Goal: Information Seeking & Learning: Learn about a topic

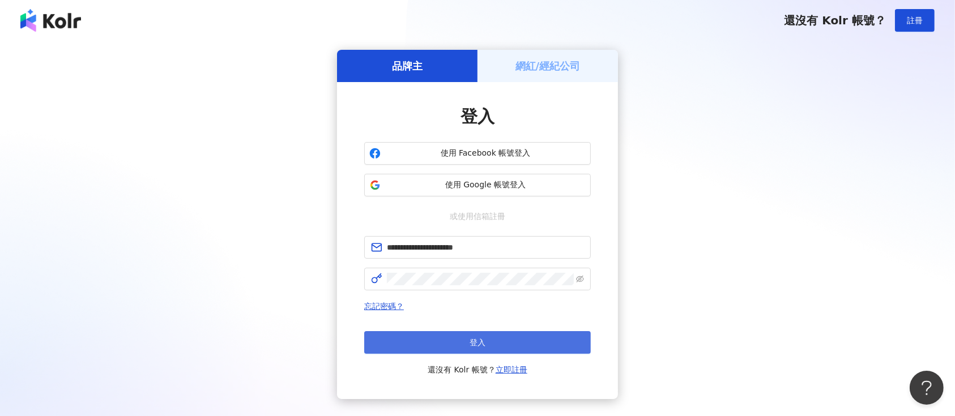
click at [516, 337] on button "登入" at bounding box center [477, 342] width 227 height 23
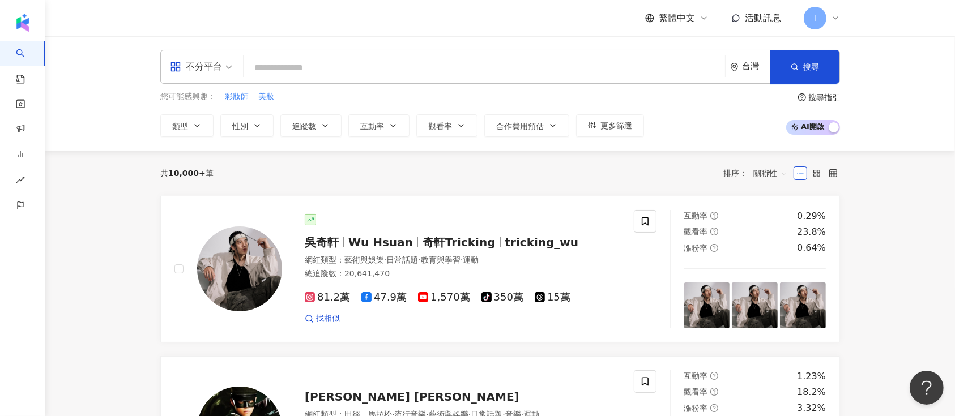
click at [382, 68] on input "search" at bounding box center [484, 68] width 472 height 22
paste input "**********"
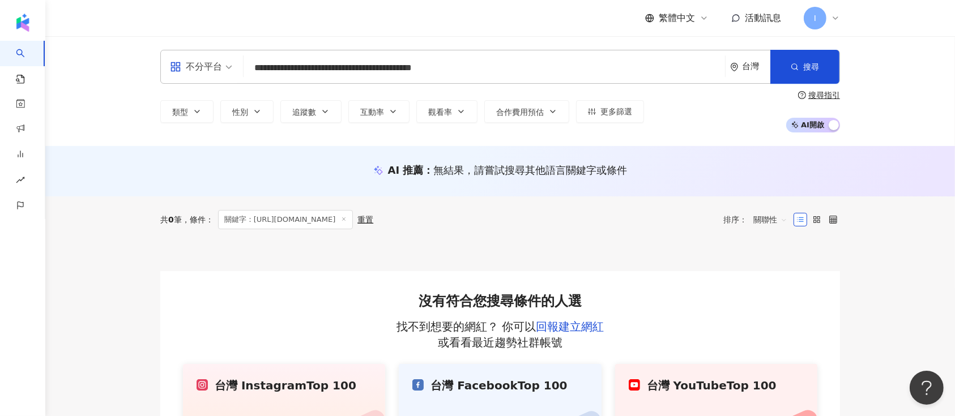
type input "**********"
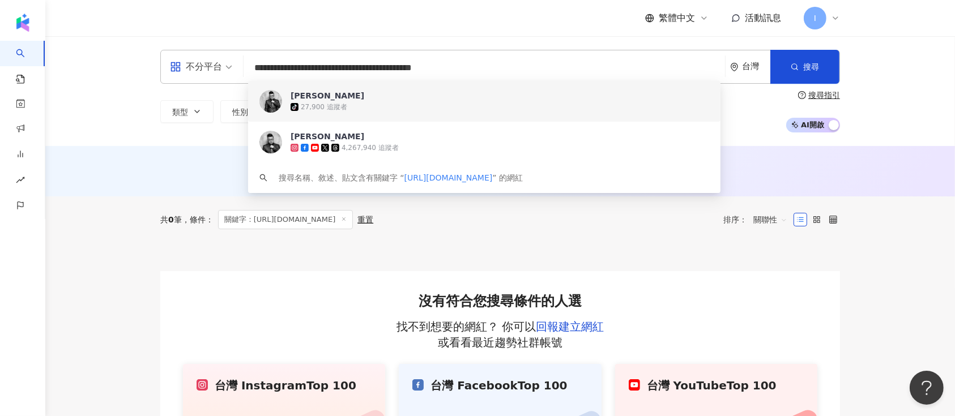
click at [272, 114] on div "joemanweng tiktok-icon 27,900 追蹤者" at bounding box center [484, 101] width 472 height 41
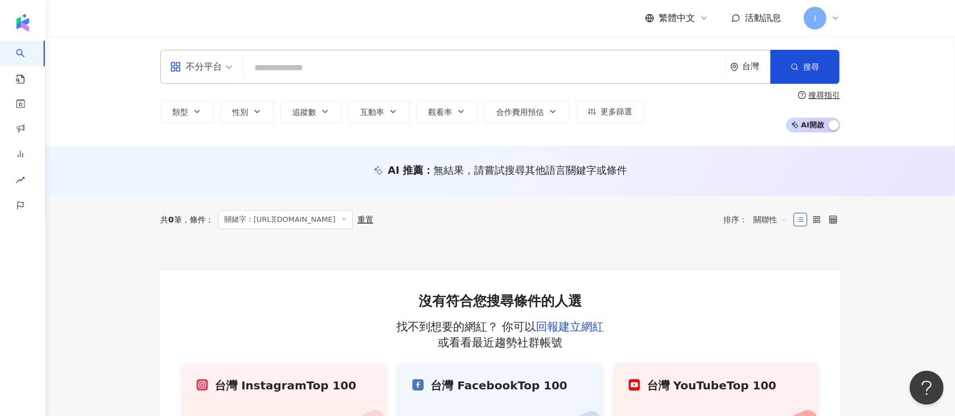
click at [398, 66] on input "search" at bounding box center [484, 68] width 472 height 22
paste input "**********"
type input "**********"
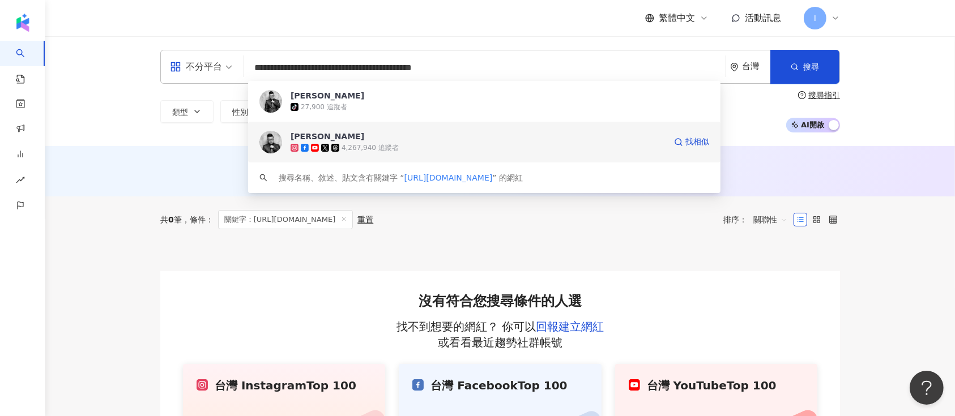
click at [317, 138] on div "Joeman" at bounding box center [328, 136] width 74 height 11
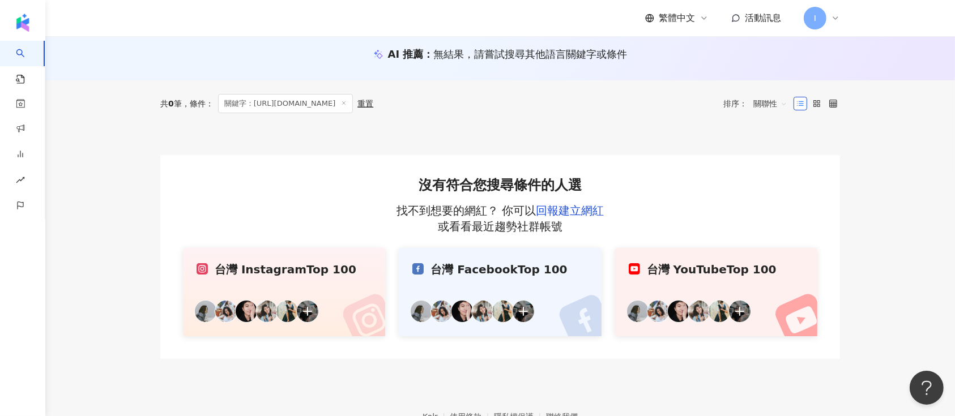
scroll to position [184, 0]
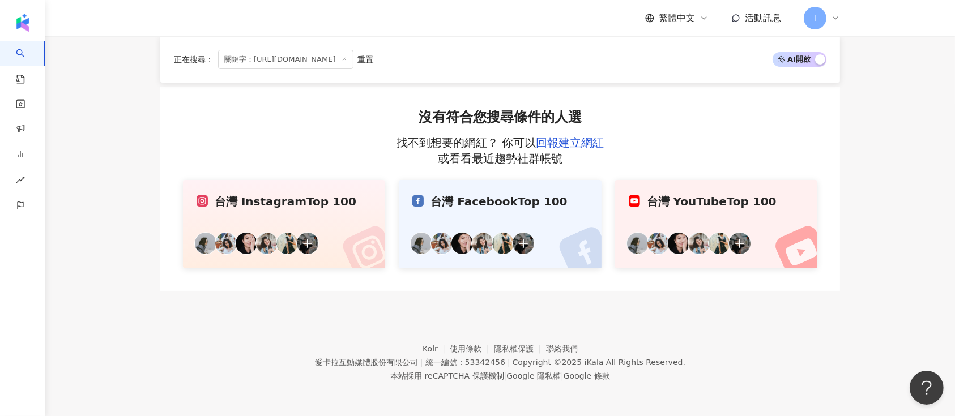
click at [517, 205] on div "台灣 Facebook Top 100" at bounding box center [499, 202] width 175 height 16
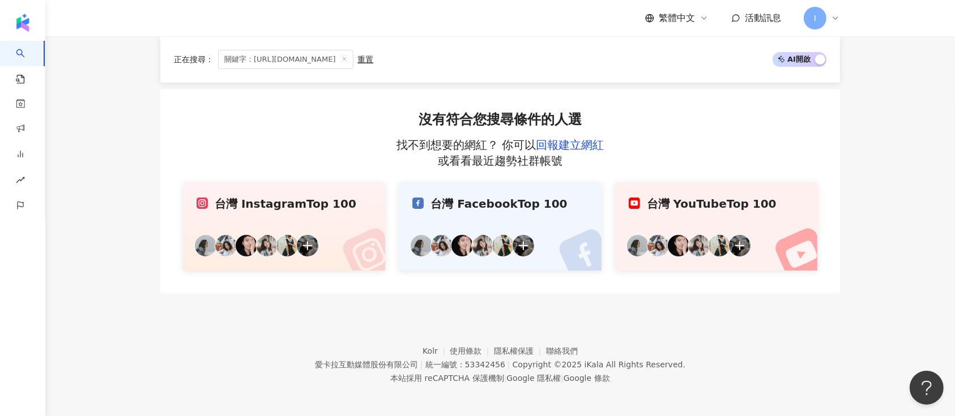
scroll to position [184, 0]
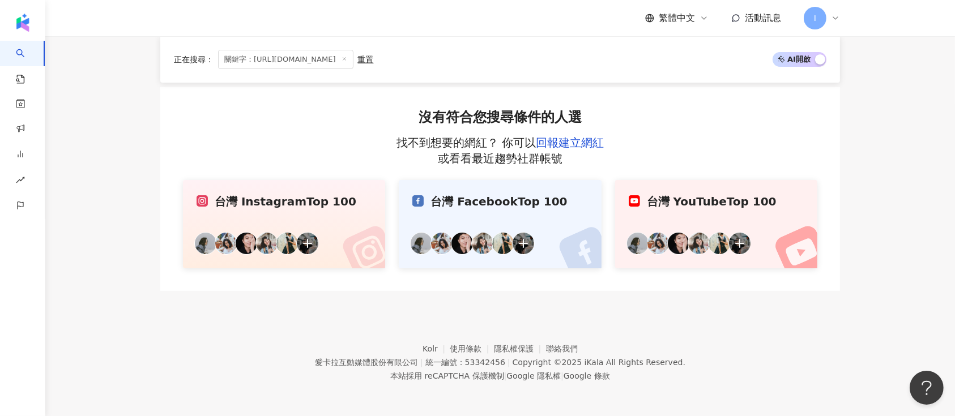
click at [299, 218] on link "台灣 Instagram Top 100" at bounding box center [284, 224] width 202 height 88
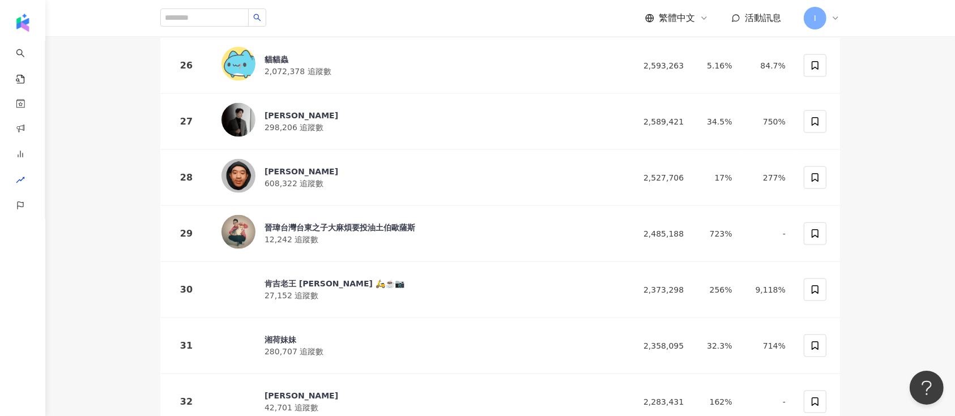
scroll to position [1813, 0]
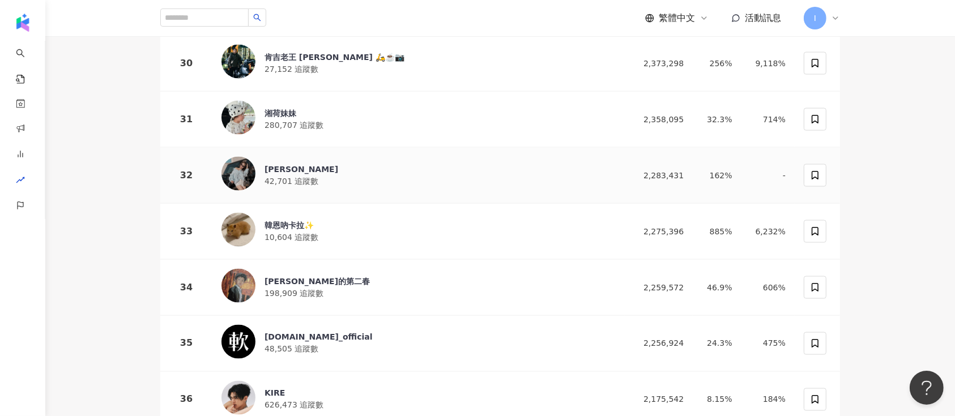
click at [276, 164] on div "方妍兒" at bounding box center [302, 169] width 74 height 11
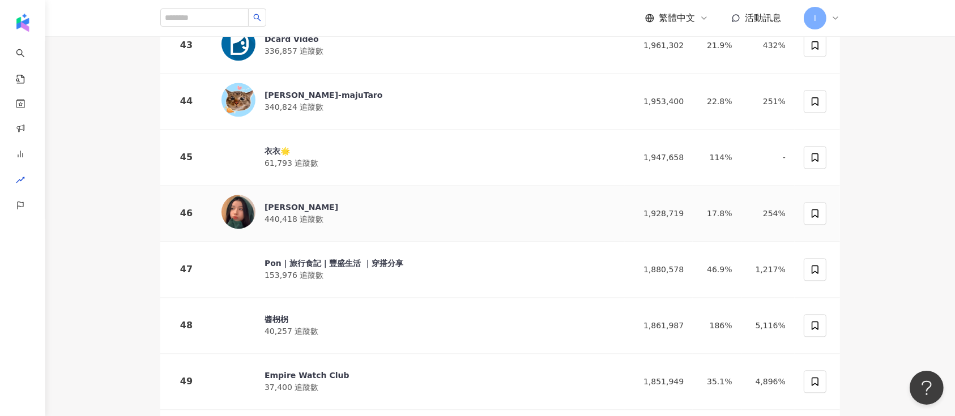
scroll to position [2568, 0]
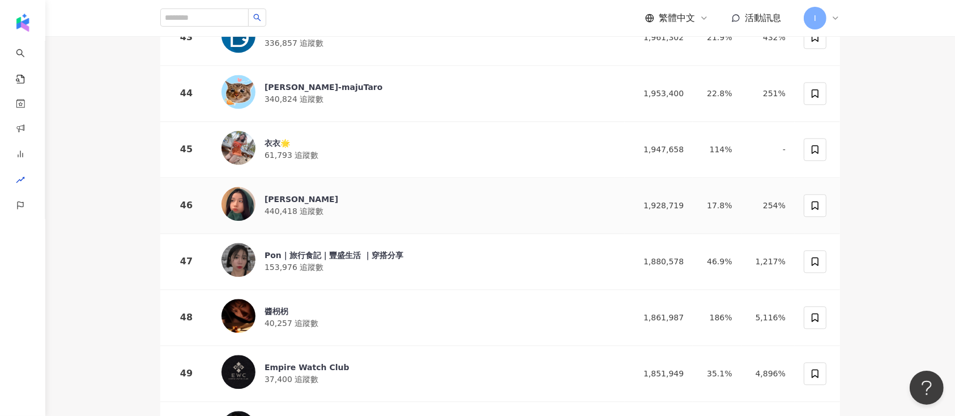
click at [287, 196] on div "Joanne Lin" at bounding box center [302, 199] width 74 height 11
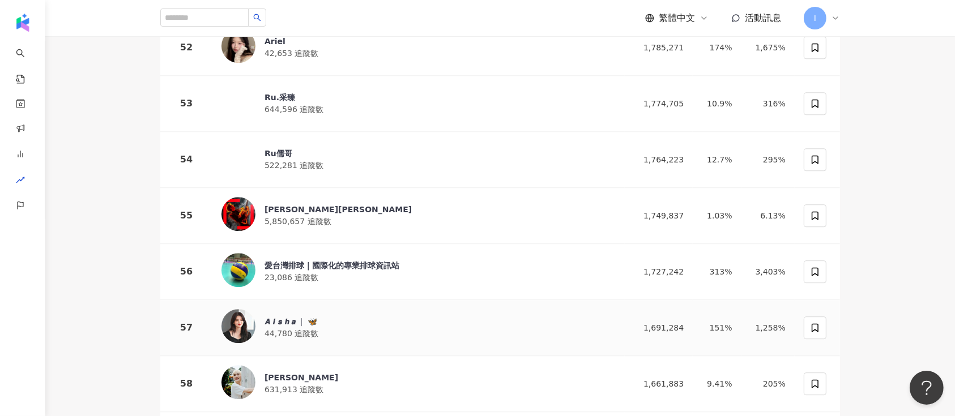
scroll to position [3097, 0]
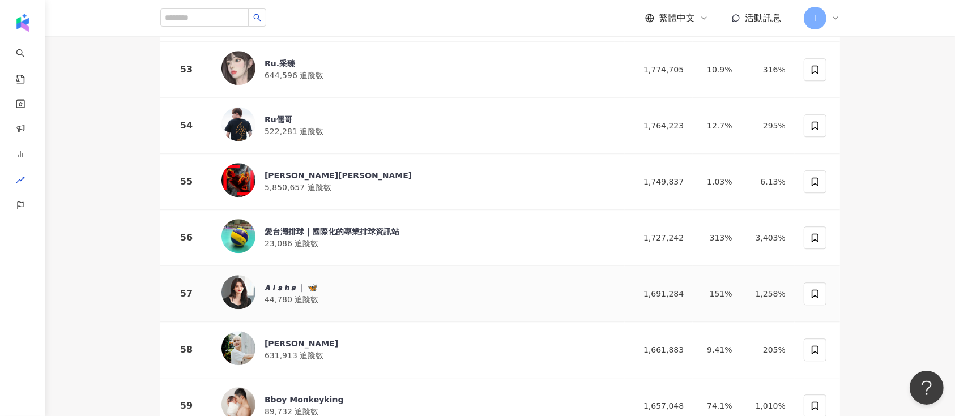
click at [235, 291] on img at bounding box center [239, 292] width 34 height 34
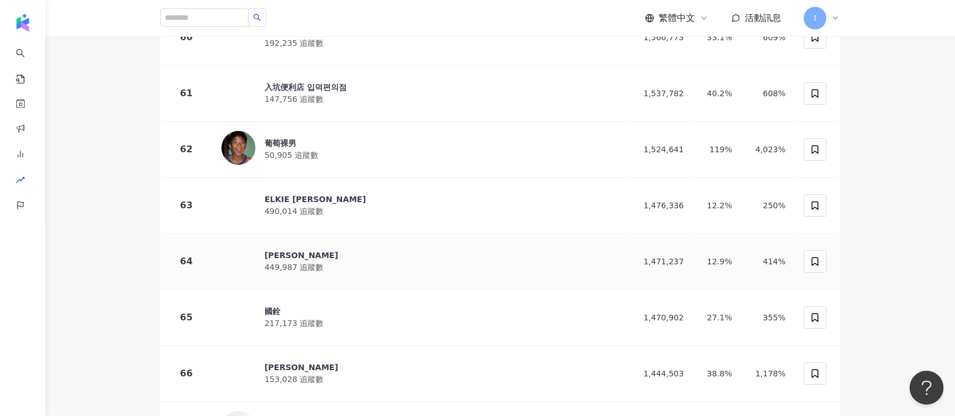
scroll to position [3626, 0]
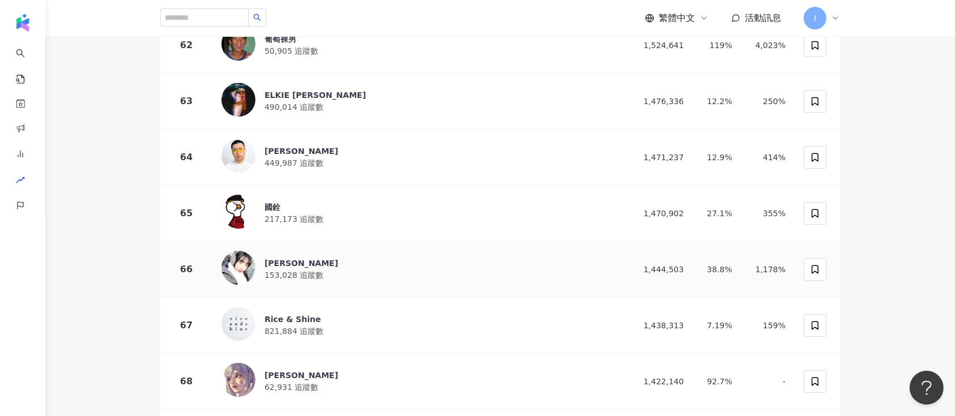
click at [250, 262] on img at bounding box center [239, 268] width 34 height 34
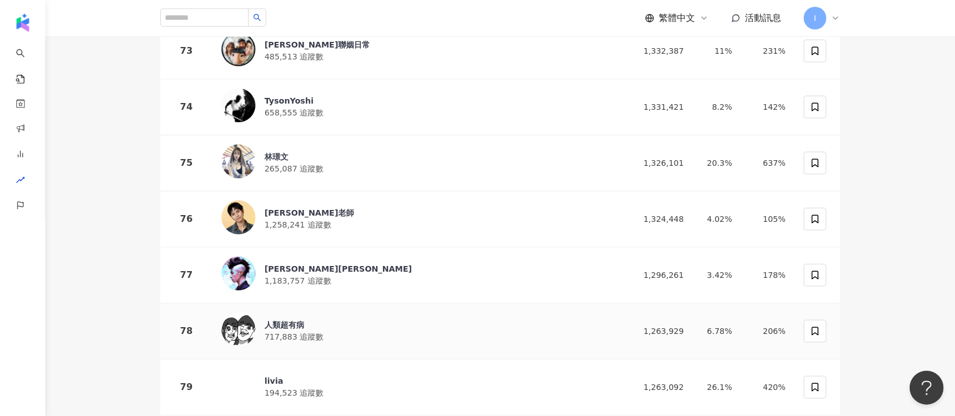
scroll to position [4306, 0]
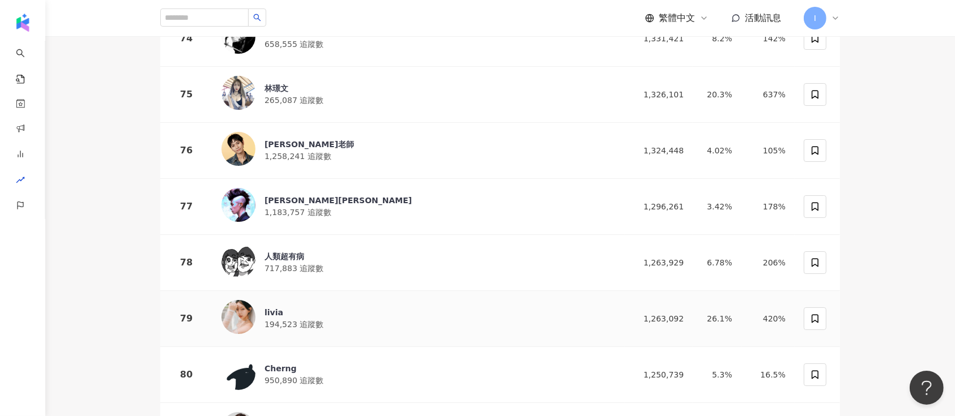
click at [247, 313] on img at bounding box center [239, 317] width 34 height 34
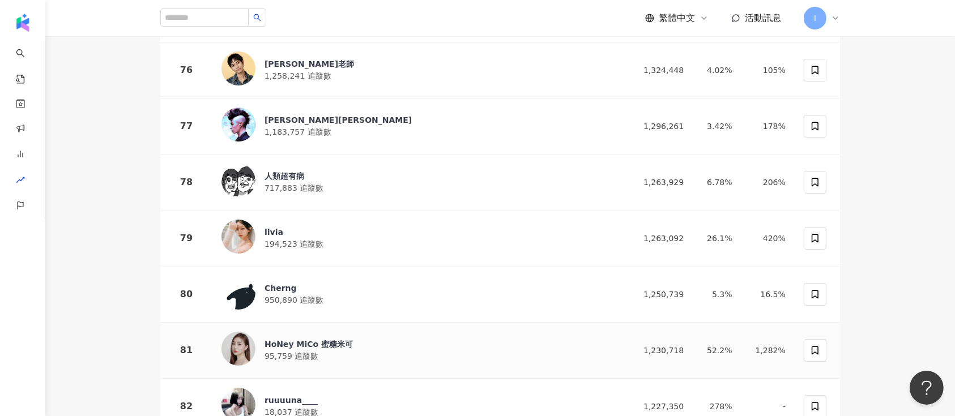
scroll to position [4532, 0]
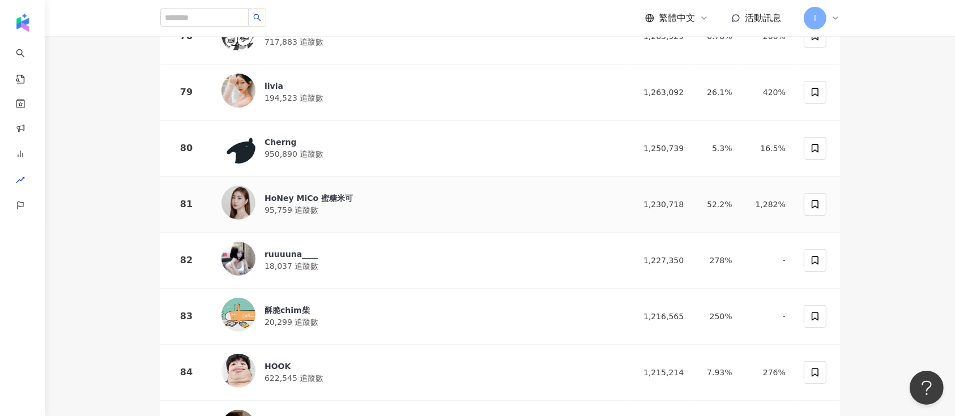
click at [276, 193] on div "HoNey MiCo 蜜糖米可" at bounding box center [309, 198] width 88 height 11
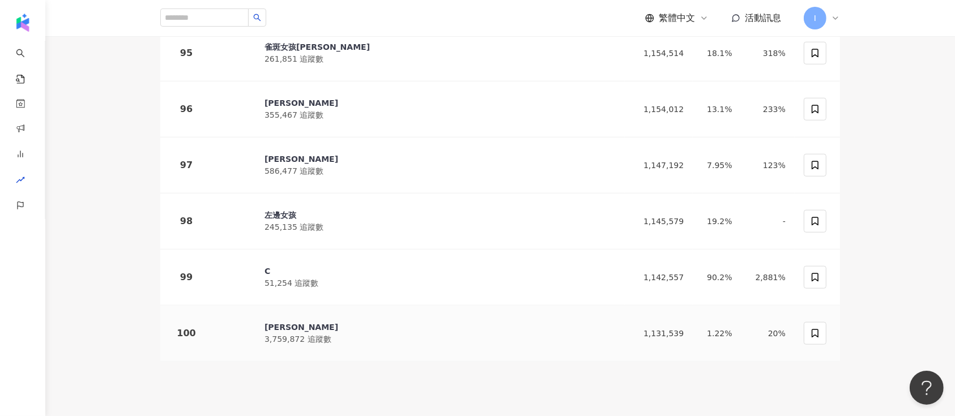
scroll to position [5439, 0]
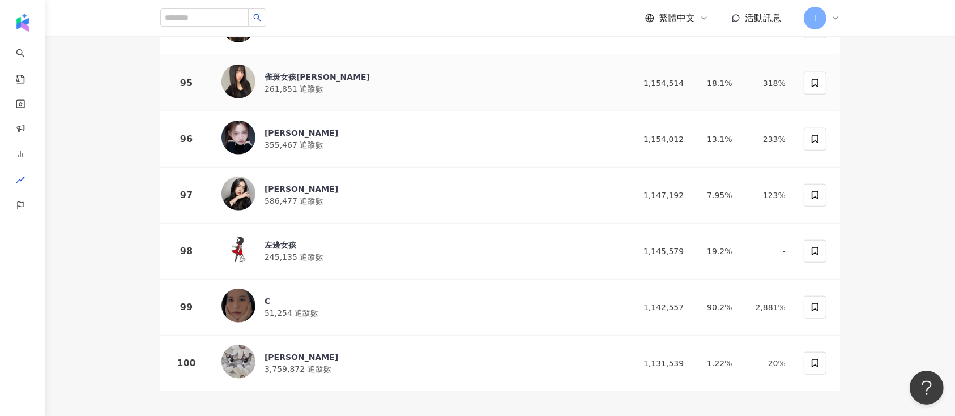
click at [288, 71] on div "雀斑女孩Lala" at bounding box center [317, 76] width 105 height 11
click at [270, 127] on div "Anita" at bounding box center [302, 132] width 74 height 11
drag, startPoint x: 267, startPoint y: 292, endPoint x: 391, endPoint y: 211, distance: 148.7
click at [267, 296] on div "C" at bounding box center [292, 301] width 54 height 11
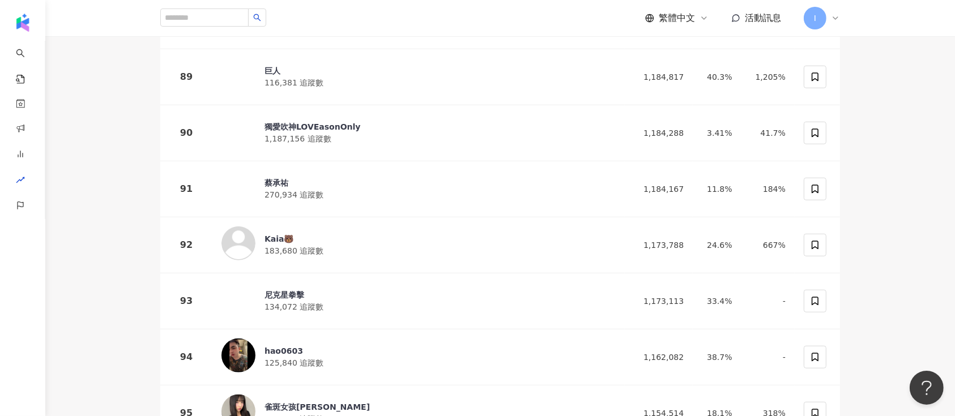
scroll to position [5103, 0]
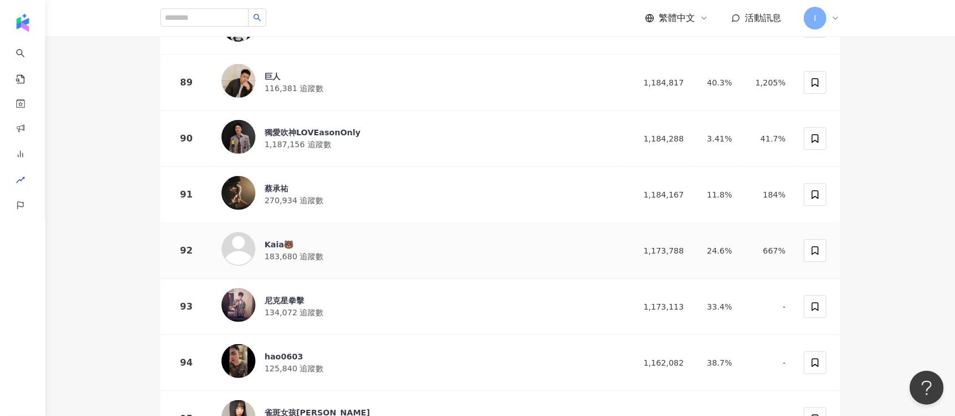
click at [267, 239] on div "Kaia🐻" at bounding box center [294, 244] width 59 height 11
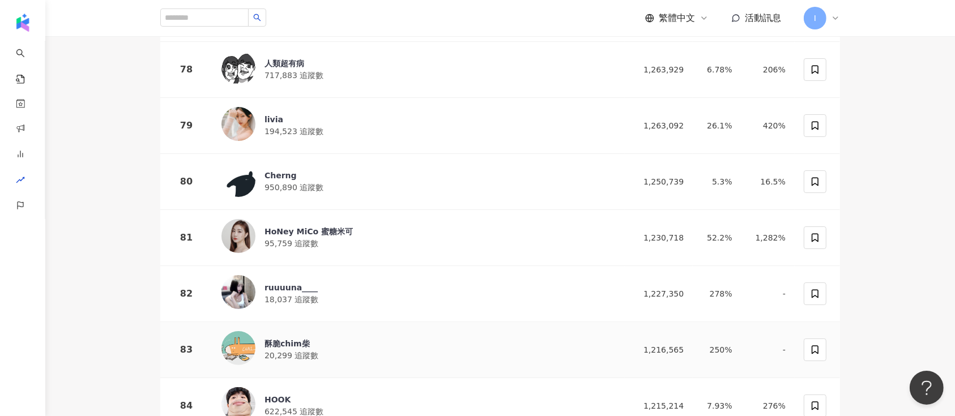
scroll to position [4498, 0]
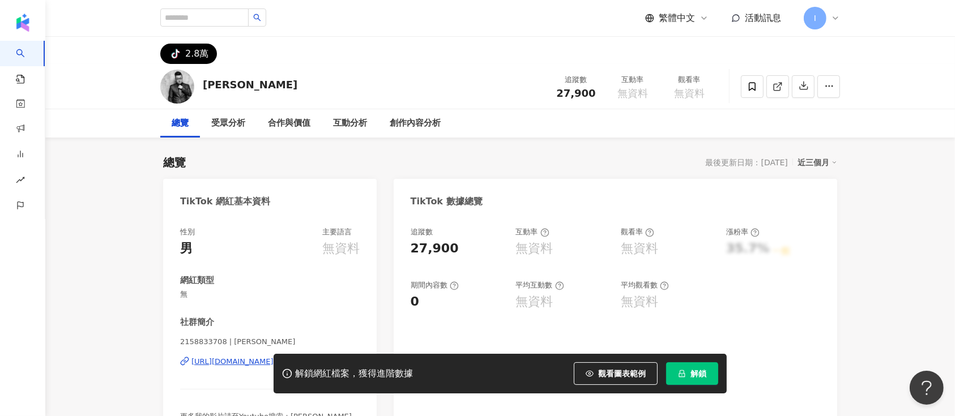
click at [698, 374] on span "解鎖" at bounding box center [699, 373] width 16 height 9
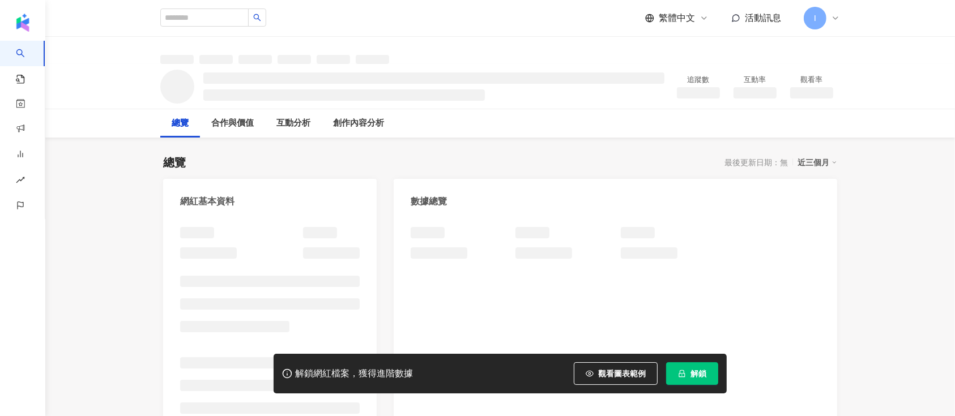
click at [704, 369] on span "解鎖" at bounding box center [699, 373] width 16 height 9
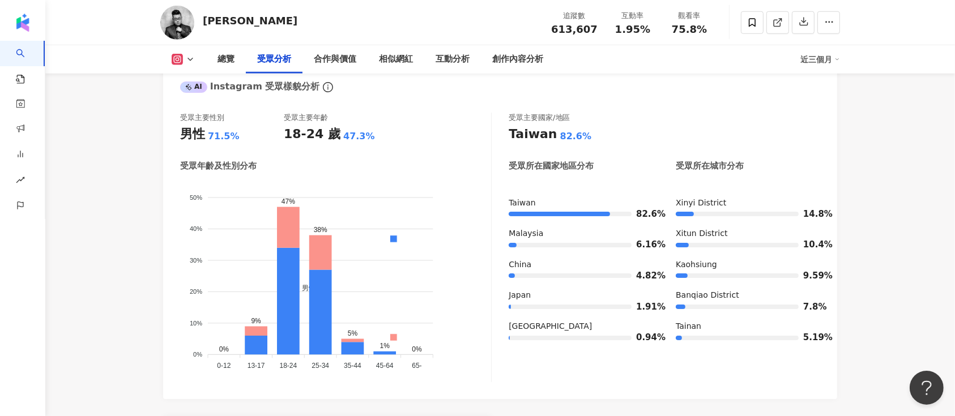
scroll to position [982, 0]
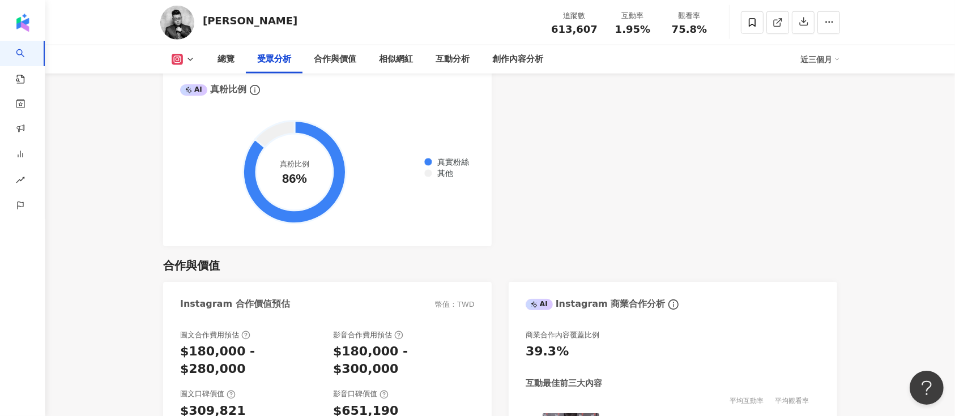
scroll to position [1284, 0]
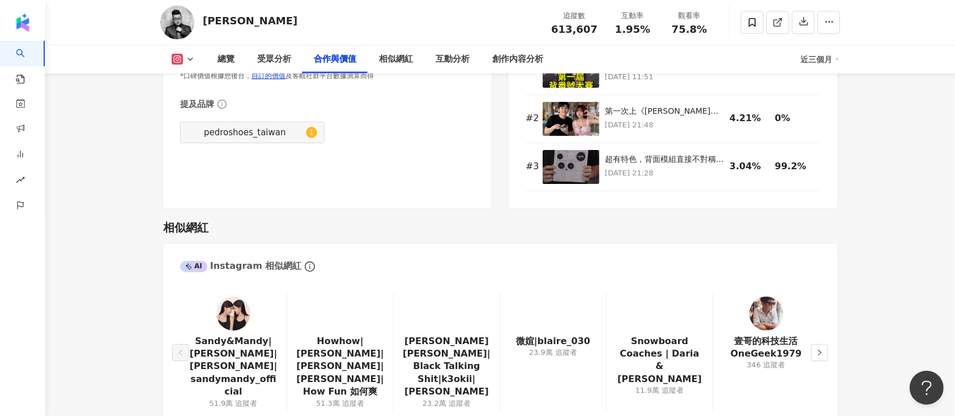
scroll to position [1813, 0]
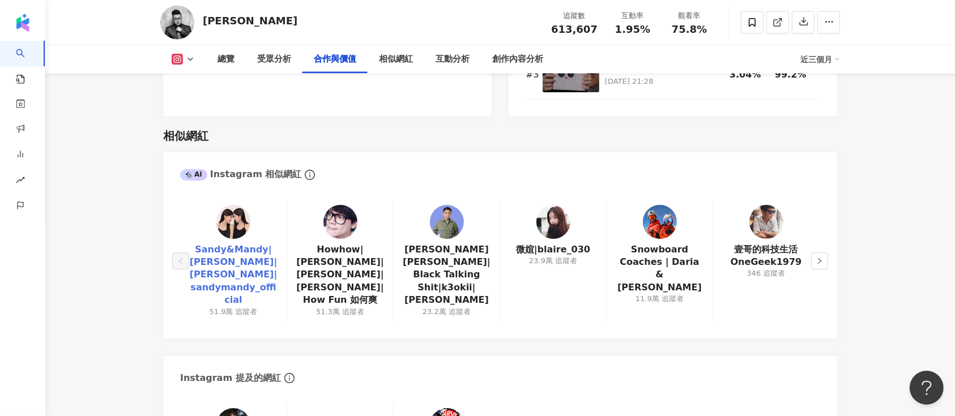
click at [236, 252] on link "Sandy&Mandy|周玗希 |周玗函|sandymandy_official" at bounding box center [233, 275] width 88 height 63
click at [546, 256] on div "23.9萬 追蹤者" at bounding box center [553, 261] width 48 height 10
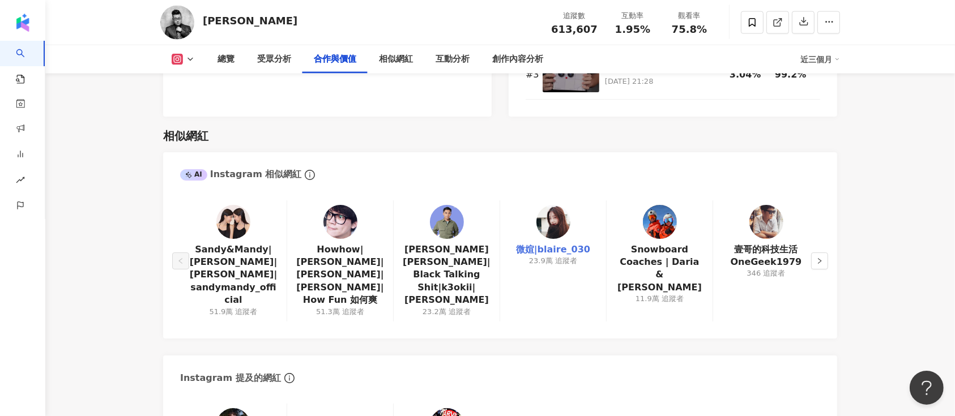
click at [556, 249] on link "微媗|blaire_030" at bounding box center [553, 250] width 74 height 12
click at [820, 258] on icon "right" at bounding box center [819, 261] width 7 height 7
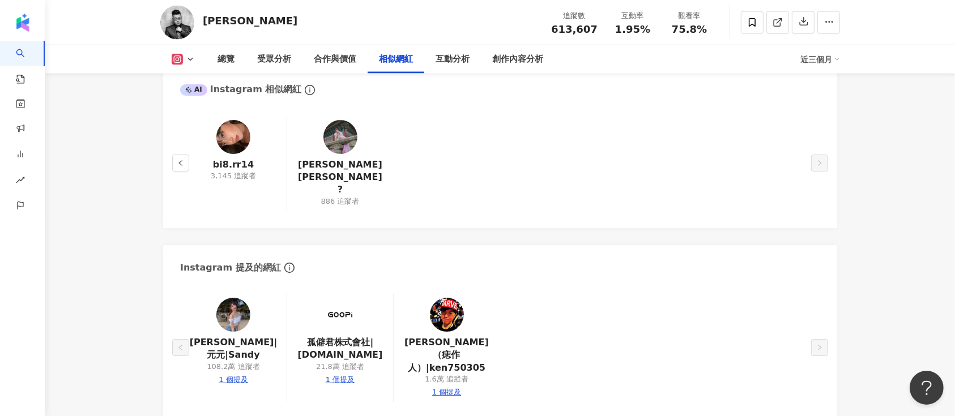
scroll to position [1964, 0]
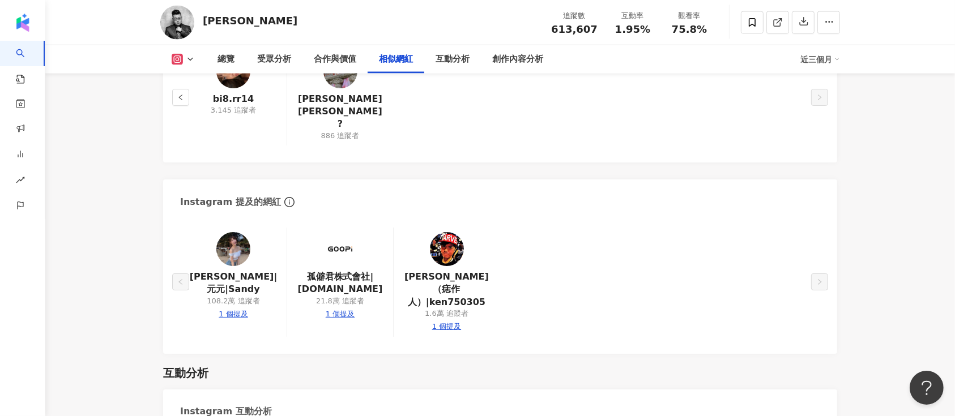
click at [231, 309] on div "1 個提及" at bounding box center [233, 314] width 29 height 10
type input "******"
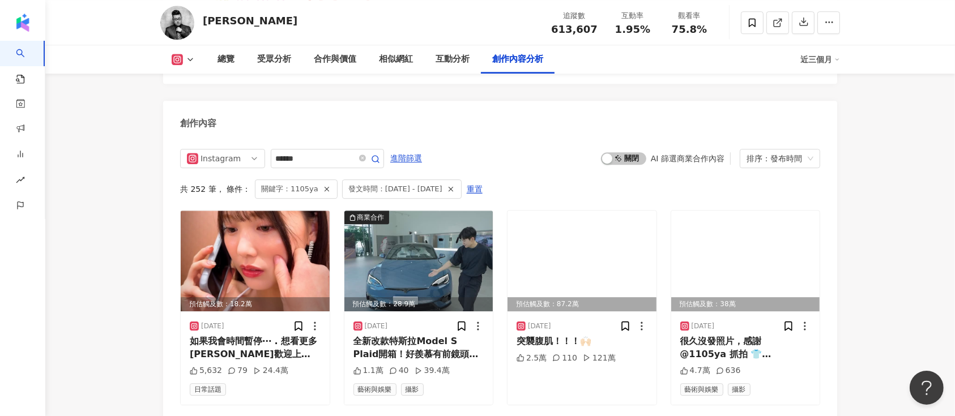
scroll to position [3447, 0]
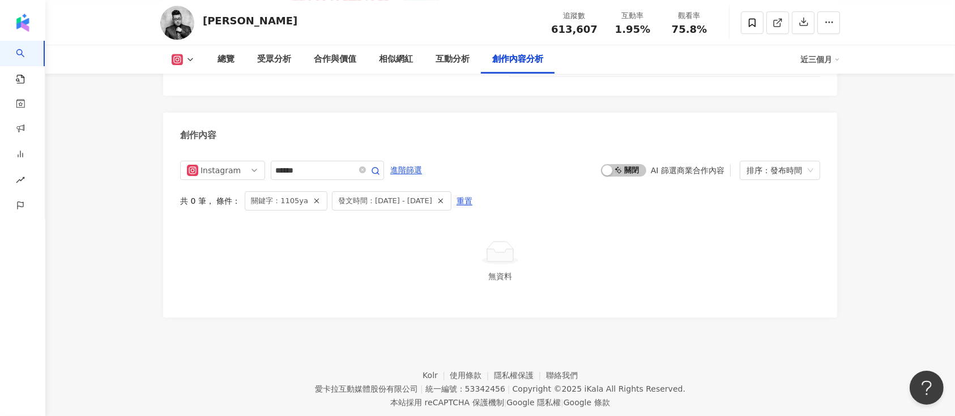
scroll to position [1964, 0]
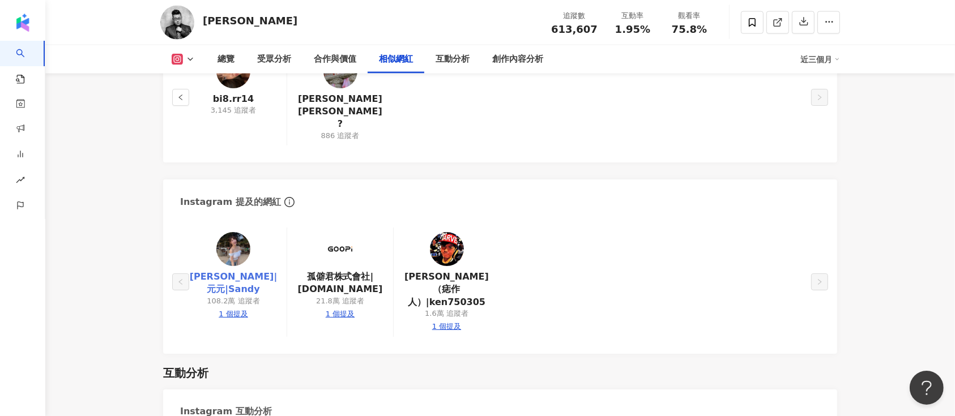
click at [222, 271] on link "吳婕安|元元|Sandy" at bounding box center [233, 283] width 88 height 25
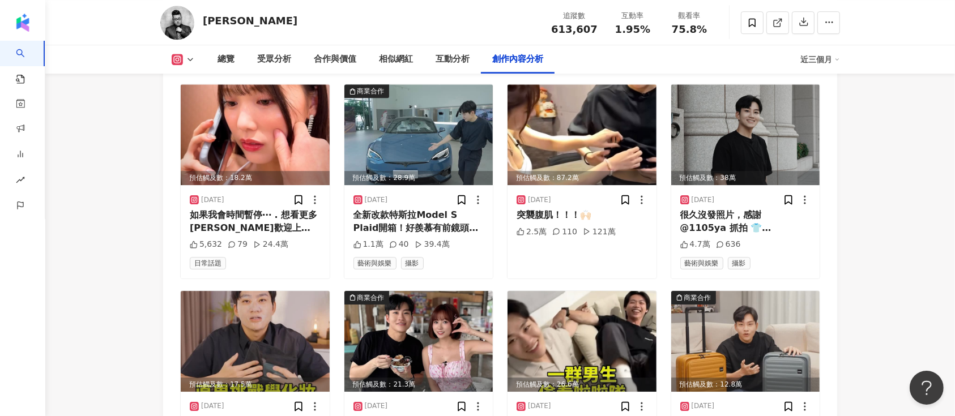
scroll to position [3549, 0]
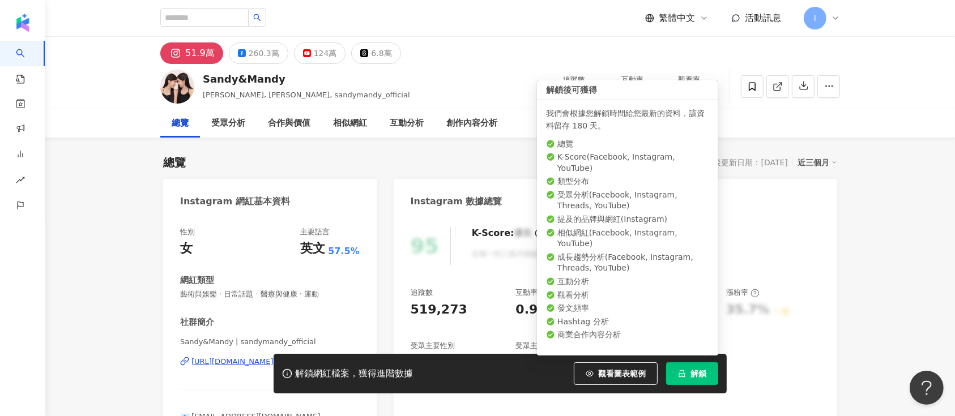
click at [696, 374] on span "解鎖" at bounding box center [699, 373] width 16 height 9
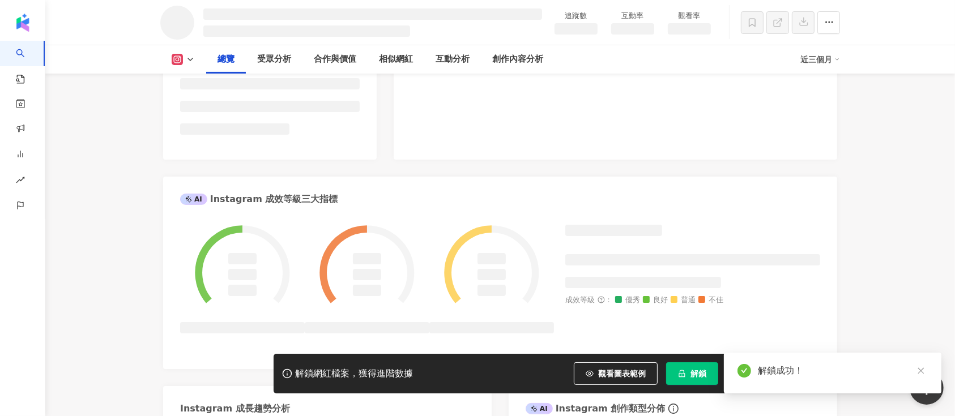
scroll to position [343, 0]
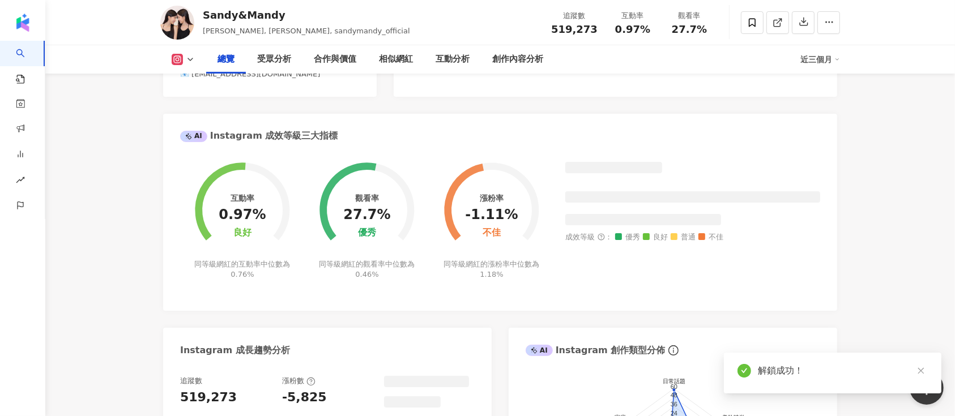
scroll to position [302, 0]
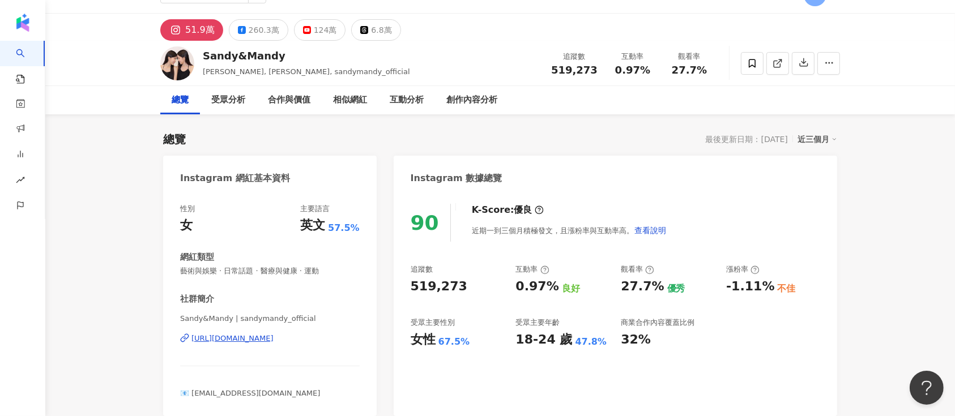
scroll to position [0, 0]
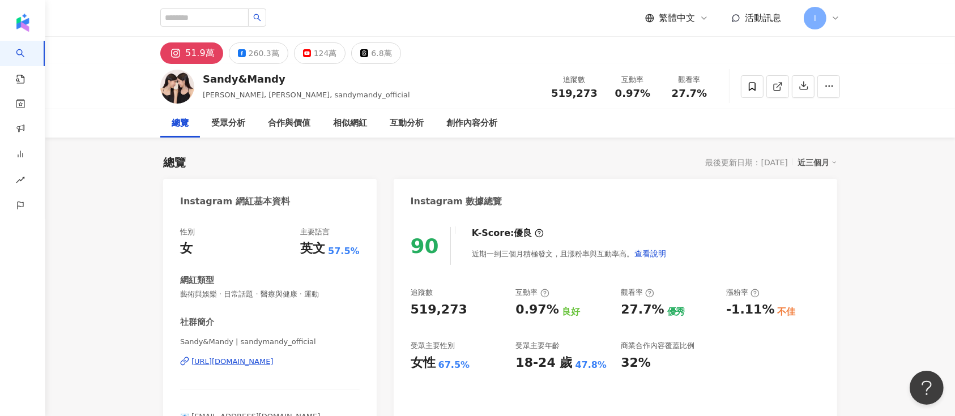
click at [248, 365] on div "https://www.instagram.com/sandymandy_official/" at bounding box center [232, 362] width 82 height 10
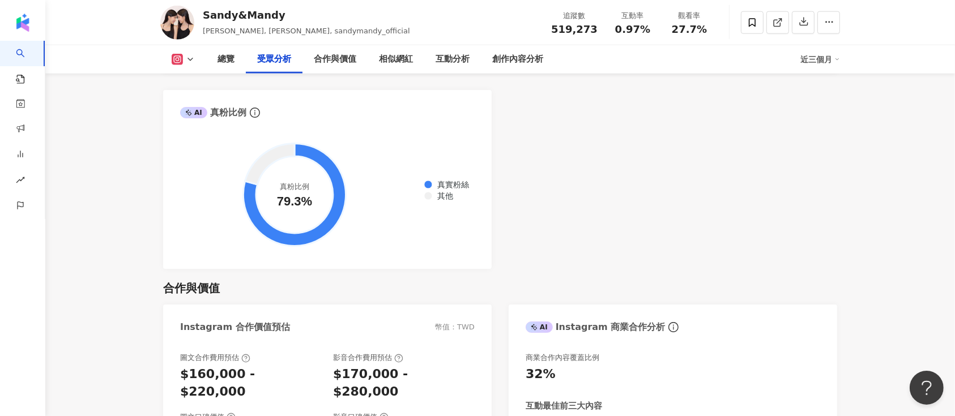
scroll to position [1284, 0]
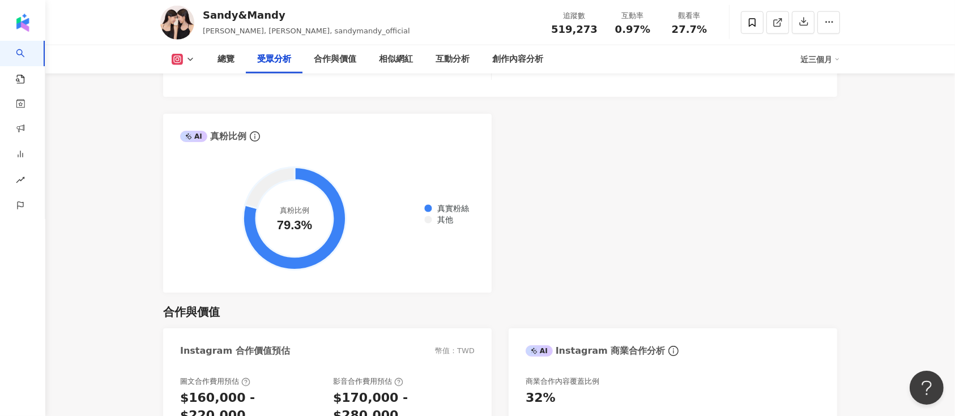
scroll to position [302, 0]
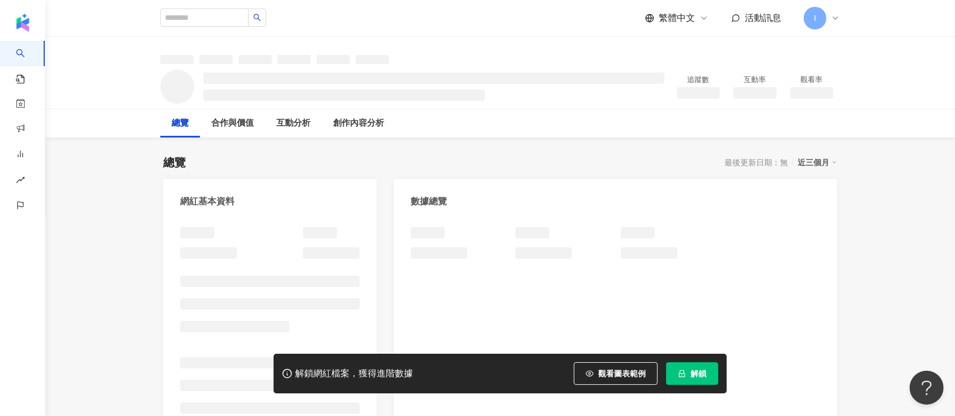
click at [698, 373] on span "解鎖" at bounding box center [699, 373] width 16 height 9
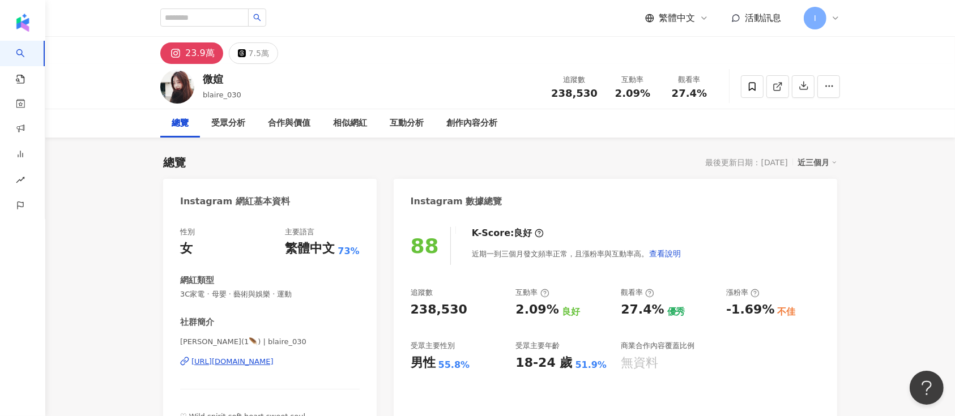
click at [172, 88] on img at bounding box center [177, 87] width 34 height 34
click at [242, 364] on div "https://www.instagram.com/blaire_030/" at bounding box center [232, 362] width 82 height 10
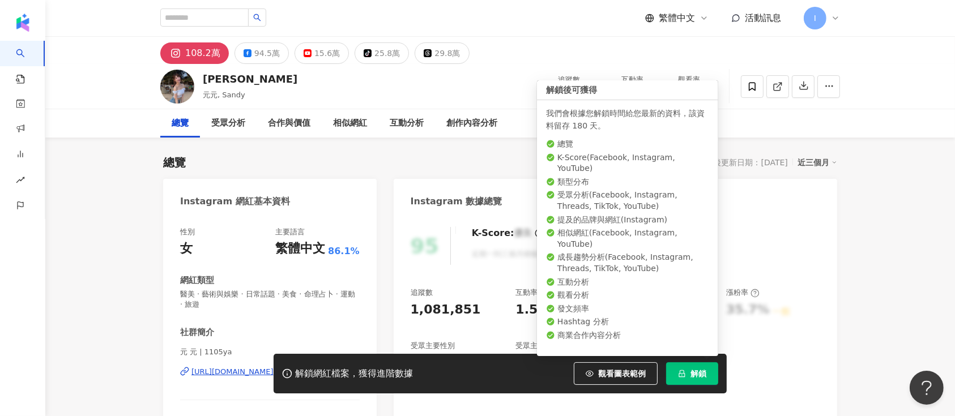
click at [695, 373] on span "解鎖" at bounding box center [699, 373] width 16 height 9
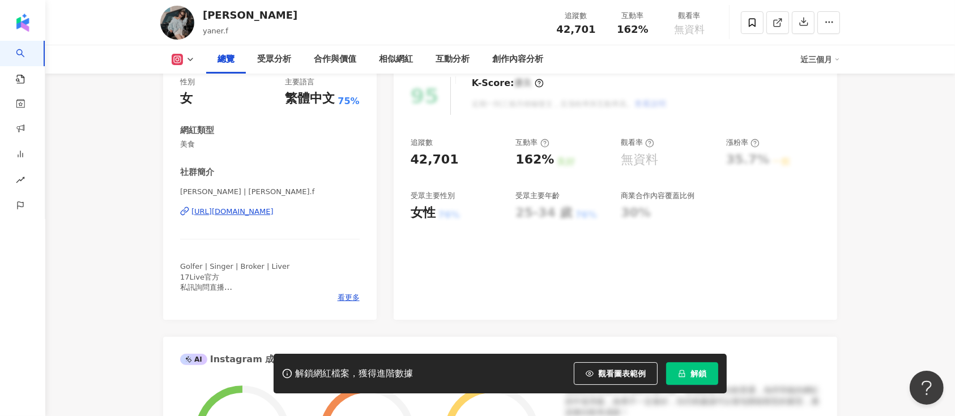
scroll to position [75, 0]
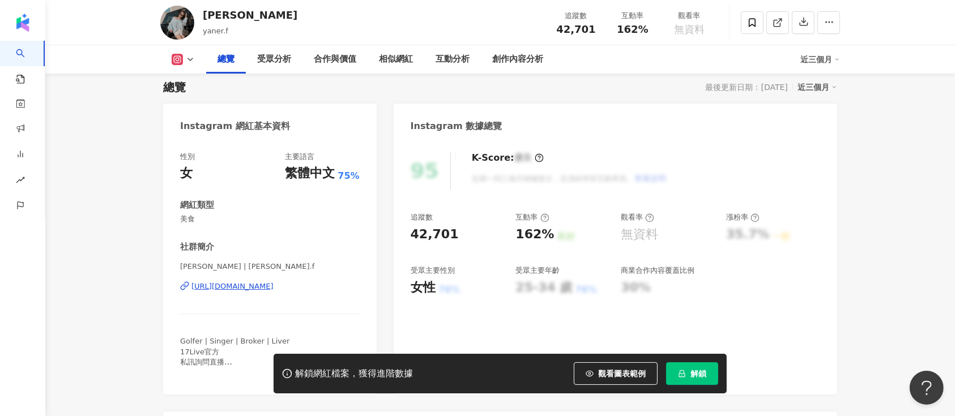
click at [274, 287] on div "[URL][DOMAIN_NAME]" at bounding box center [232, 287] width 82 height 10
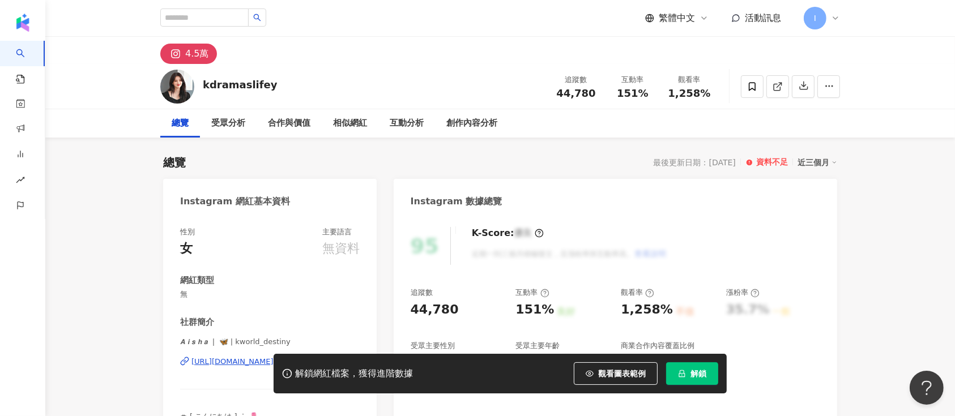
click at [236, 363] on div "解鎖網紅檔案，獲得進階數據 觀看圖表範例 解鎖" at bounding box center [477, 374] width 955 height 40
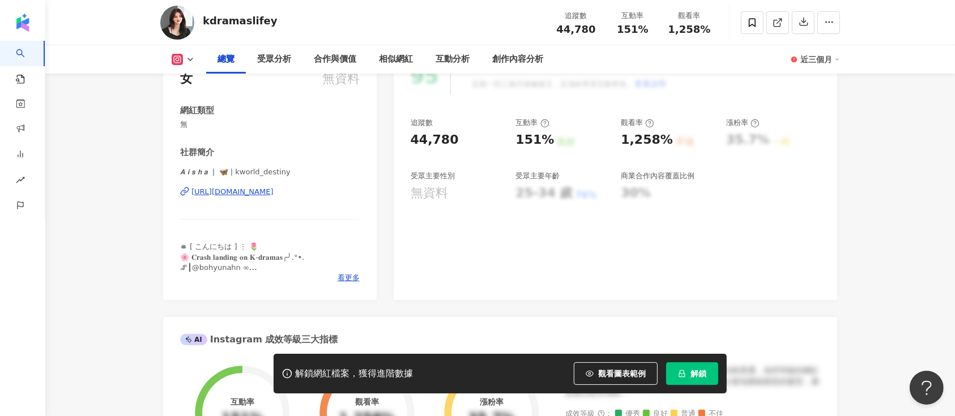
scroll to position [151, 0]
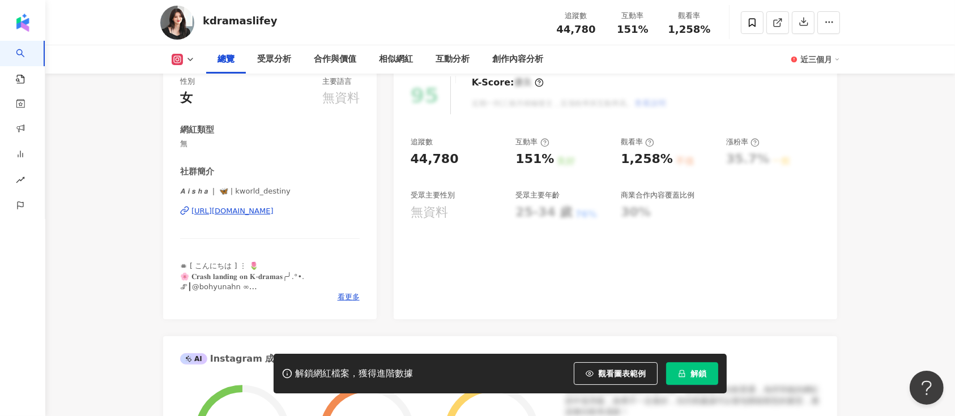
click at [258, 211] on div "https://www.instagram.com/kworld_destiny/" at bounding box center [232, 211] width 82 height 10
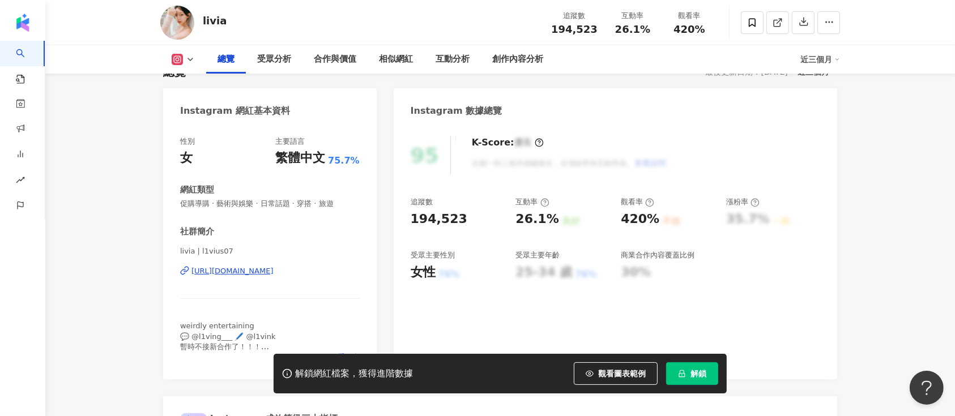
scroll to position [151, 0]
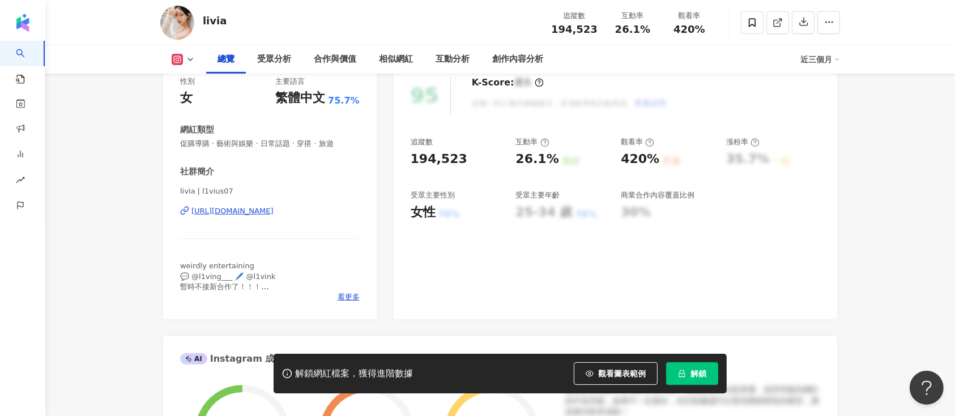
click at [242, 211] on div "https://www.instagram.com/l1vius07/" at bounding box center [232, 211] width 82 height 10
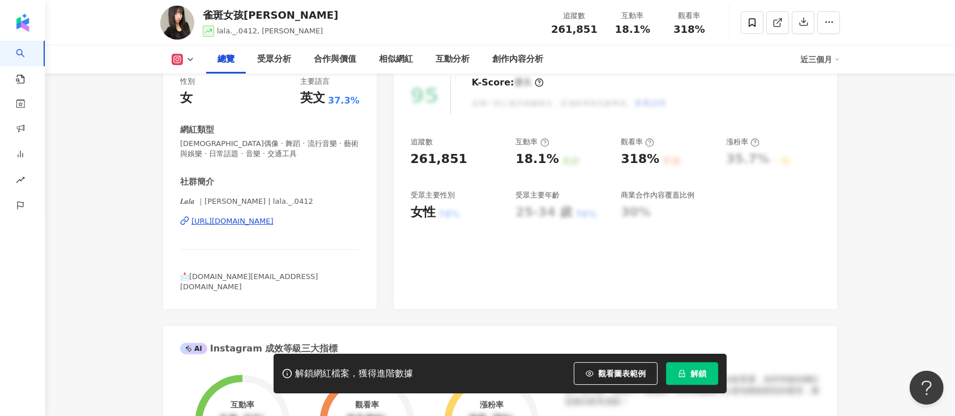
click at [256, 223] on div "https://www.instagram.com/lala._.0412/" at bounding box center [232, 221] width 82 height 10
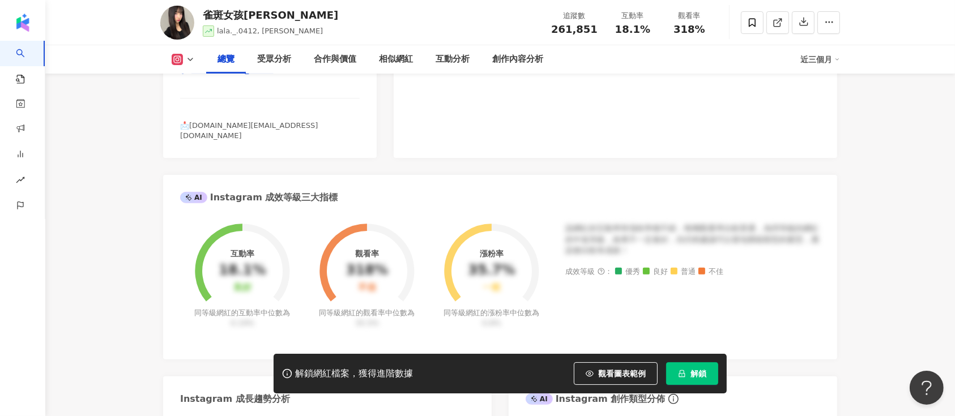
scroll to position [151, 0]
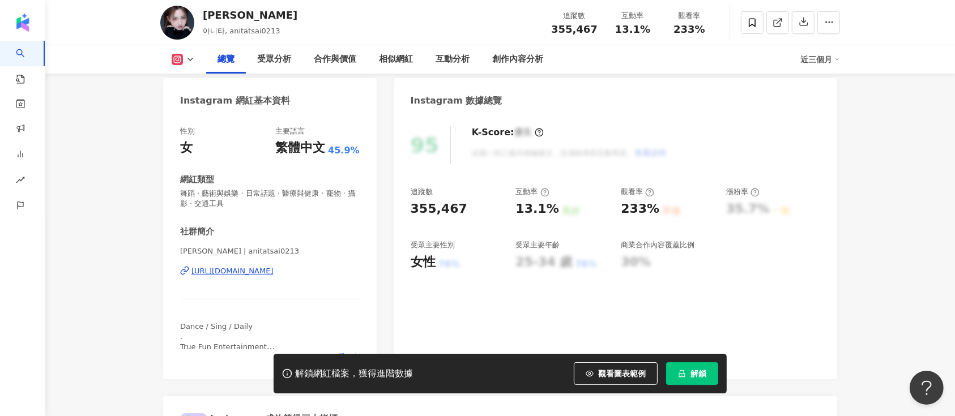
scroll to position [151, 0]
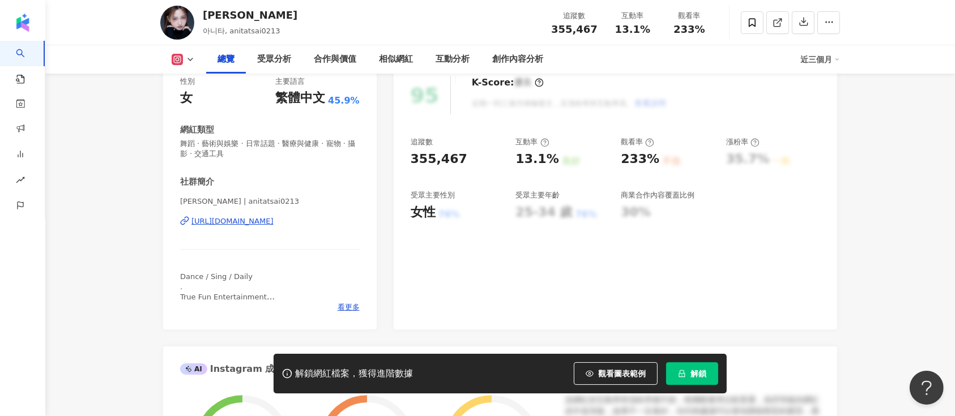
click at [244, 219] on div "[URL][DOMAIN_NAME]" at bounding box center [232, 221] width 82 height 10
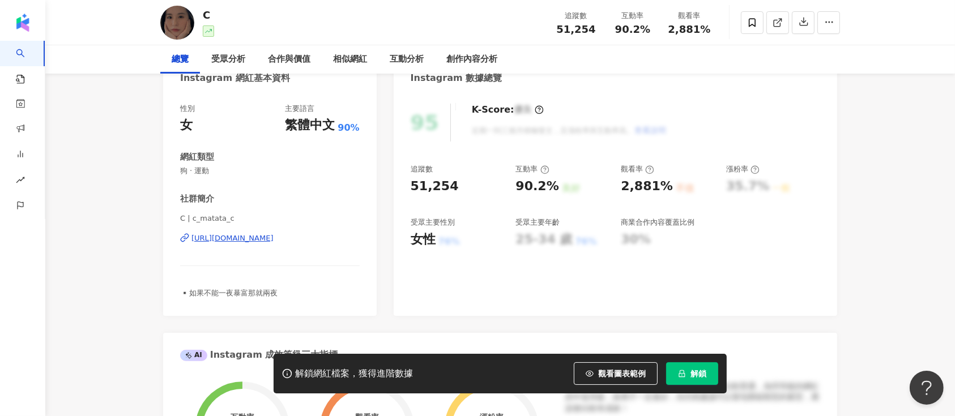
scroll to position [151, 0]
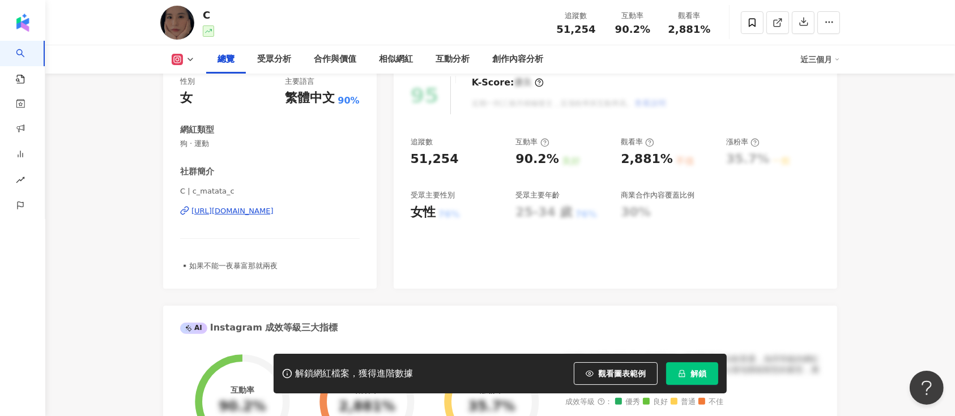
click at [242, 215] on div "https://www.instagram.com/c_matata_c/" at bounding box center [232, 211] width 82 height 10
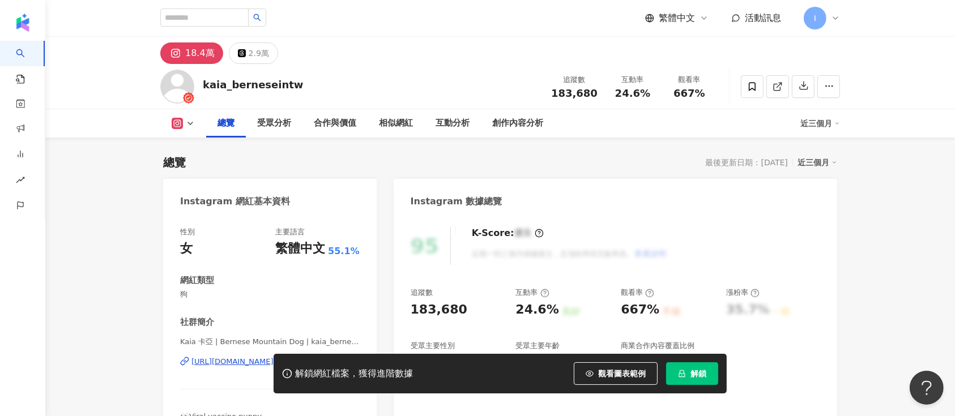
scroll to position [151, 0]
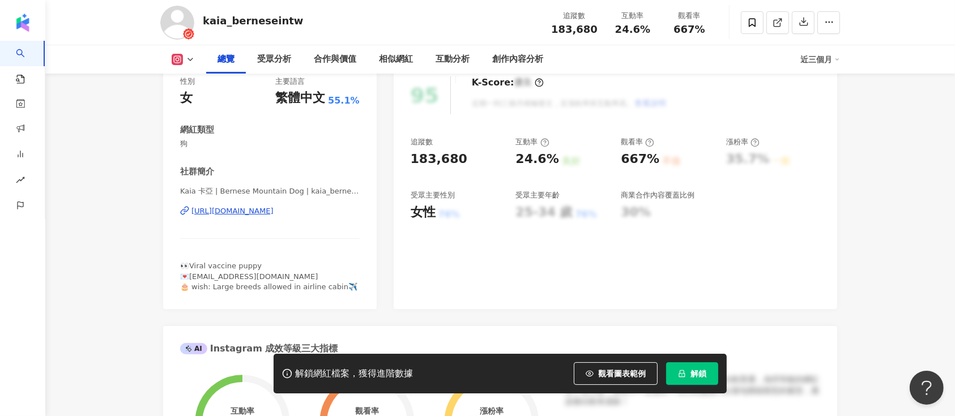
click at [274, 210] on div "[URL][DOMAIN_NAME]" at bounding box center [232, 211] width 82 height 10
click at [214, 211] on div "[URL][DOMAIN_NAME]" at bounding box center [232, 211] width 82 height 10
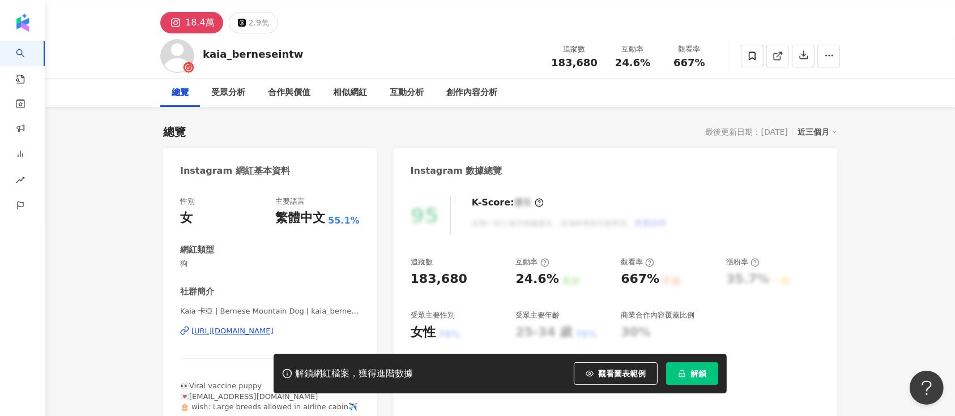
scroll to position [0, 0]
